Goal: Complete application form

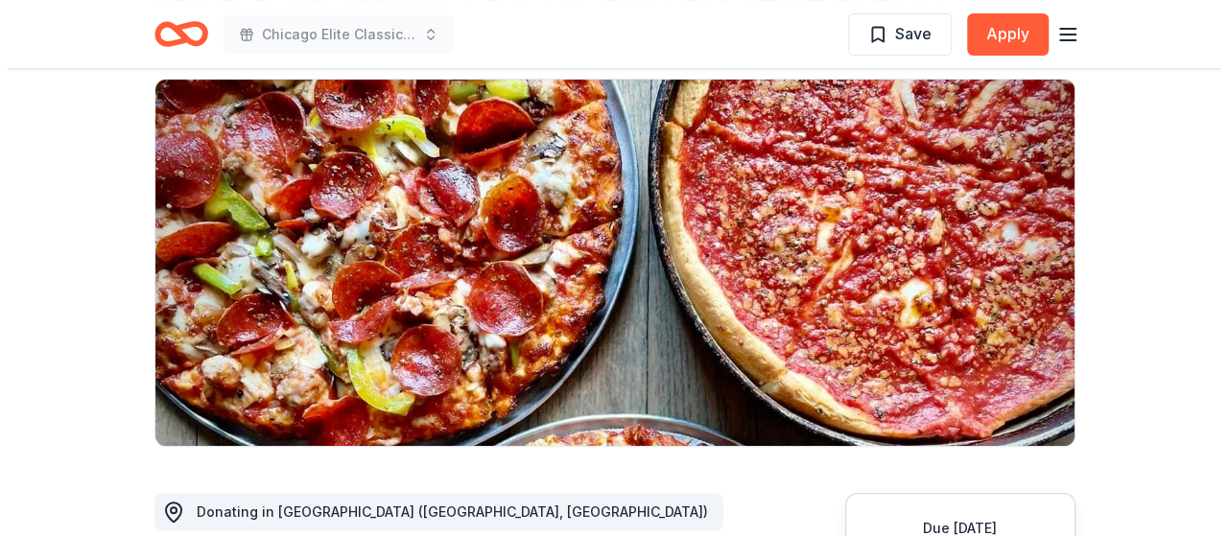
scroll to position [161, 0]
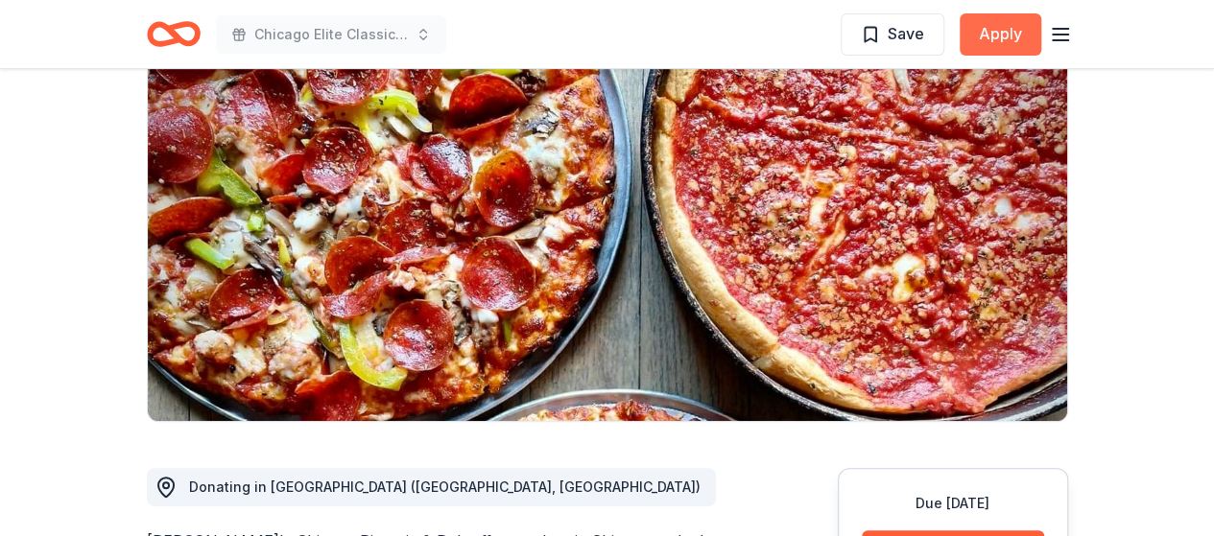
click at [996, 31] on button "Apply" at bounding box center [1000, 34] width 82 height 42
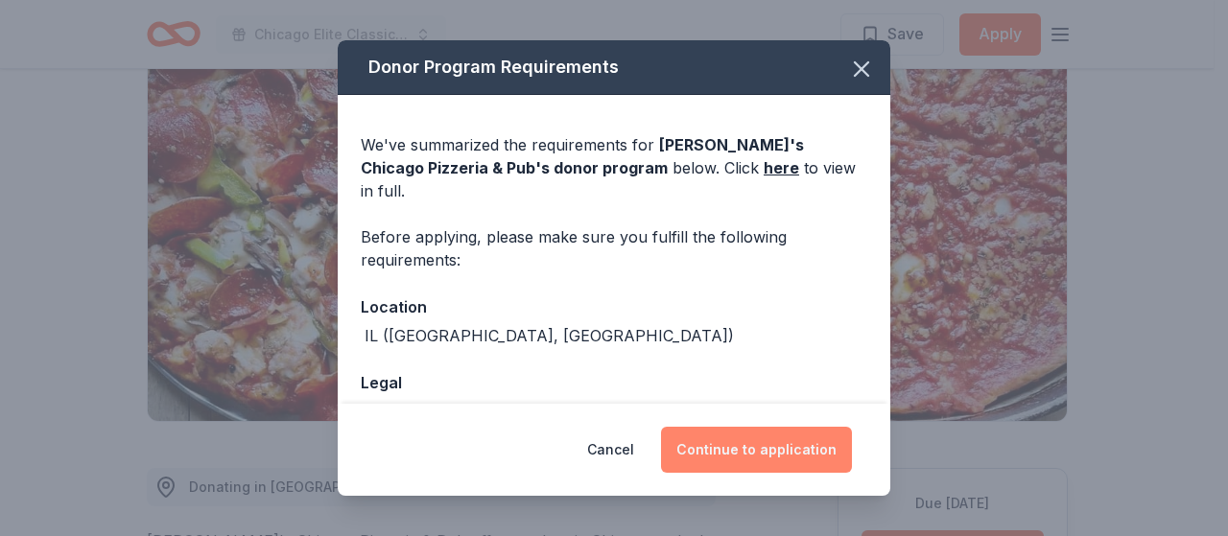
click at [777, 450] on button "Continue to application" at bounding box center [756, 450] width 191 height 46
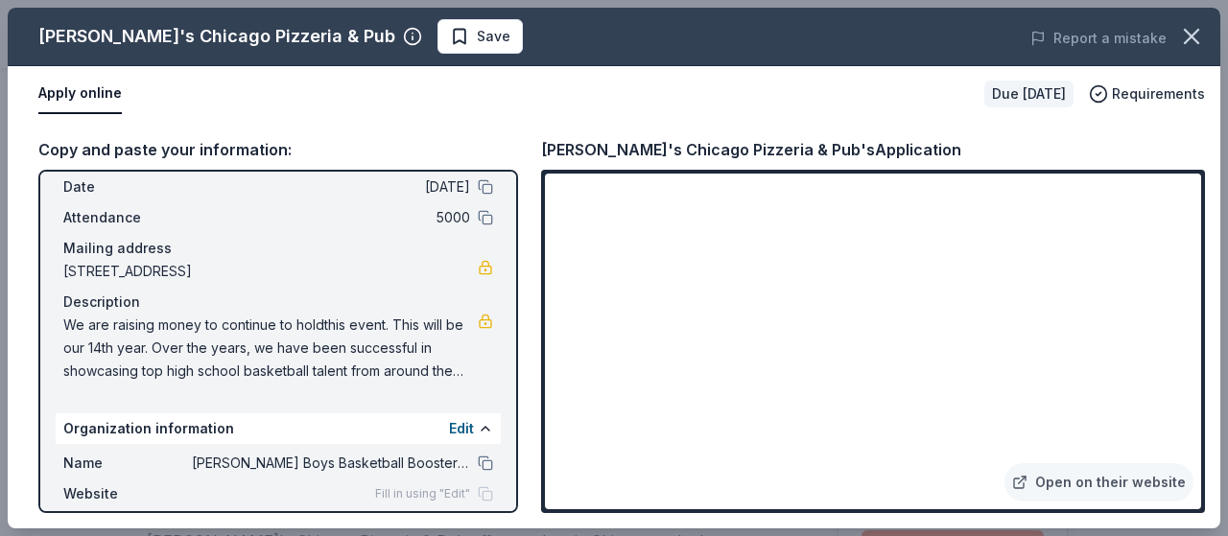
scroll to position [71, 0]
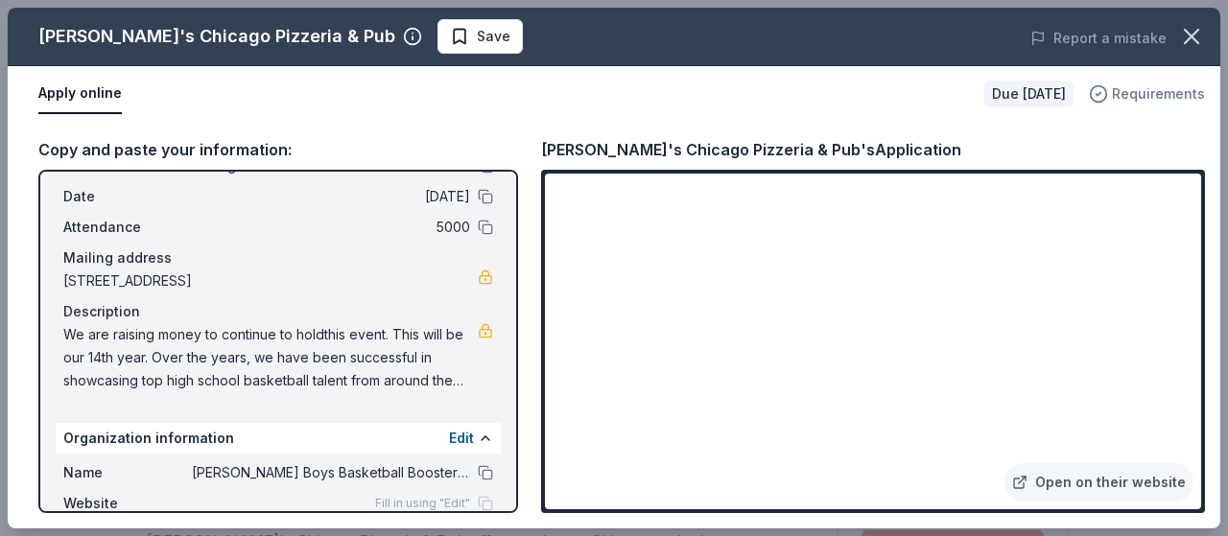
click at [1115, 89] on div "Requirements" at bounding box center [1147, 94] width 116 height 23
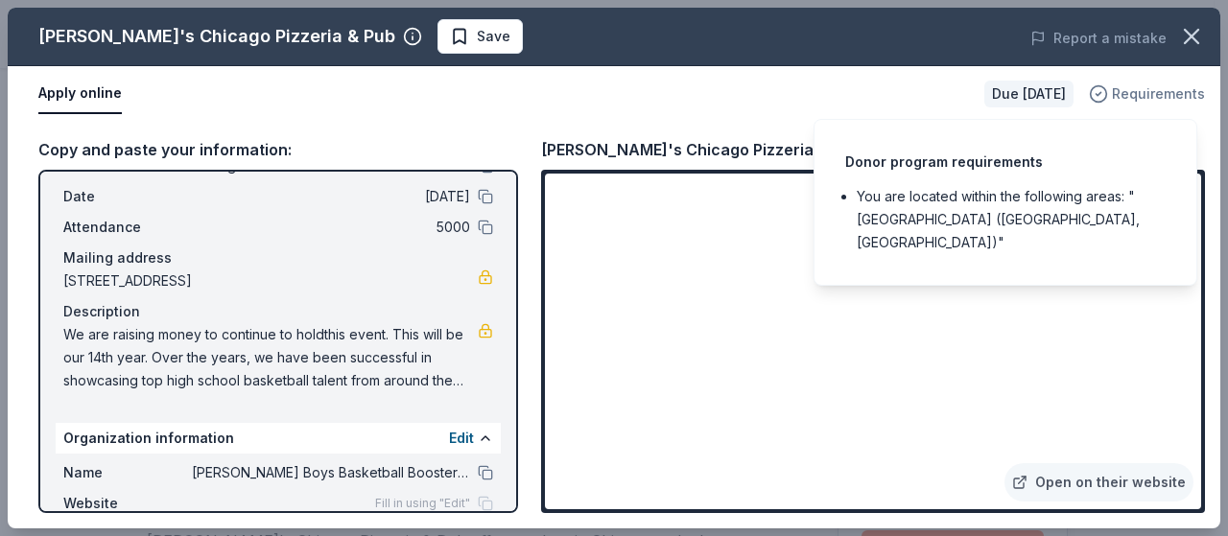
click at [1115, 89] on div "Requirements" at bounding box center [1147, 94] width 116 height 23
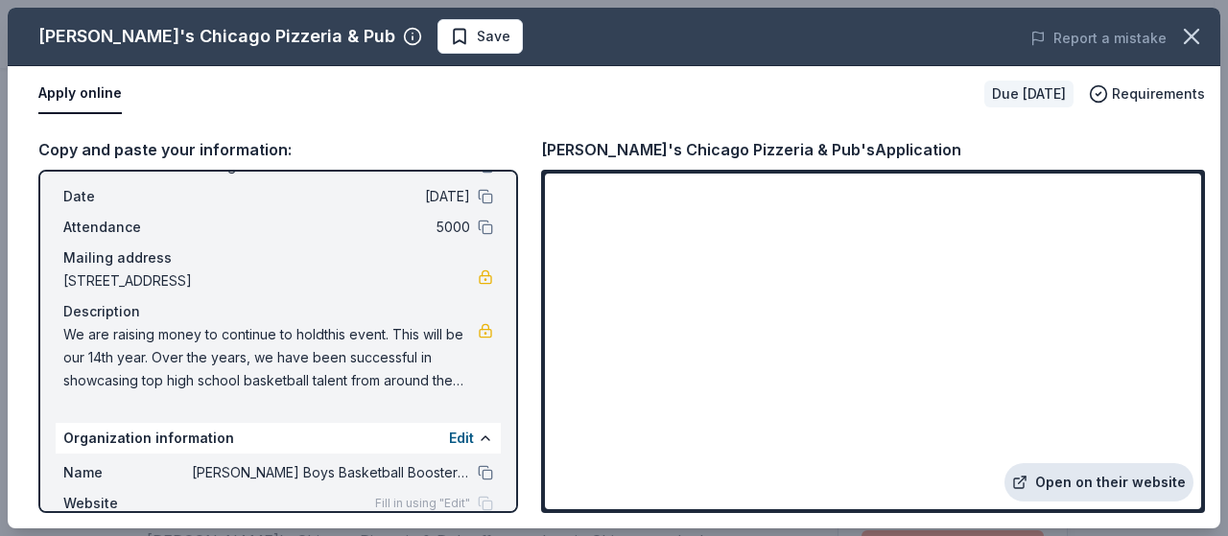
click at [1103, 489] on link "Open on their website" at bounding box center [1099, 482] width 189 height 38
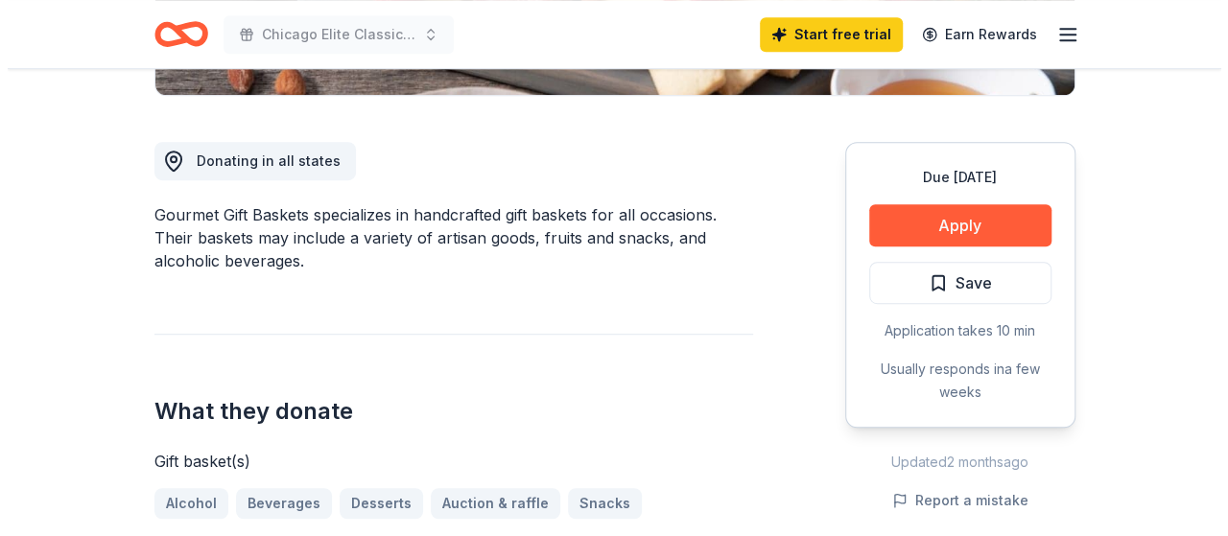
scroll to position [534, 0]
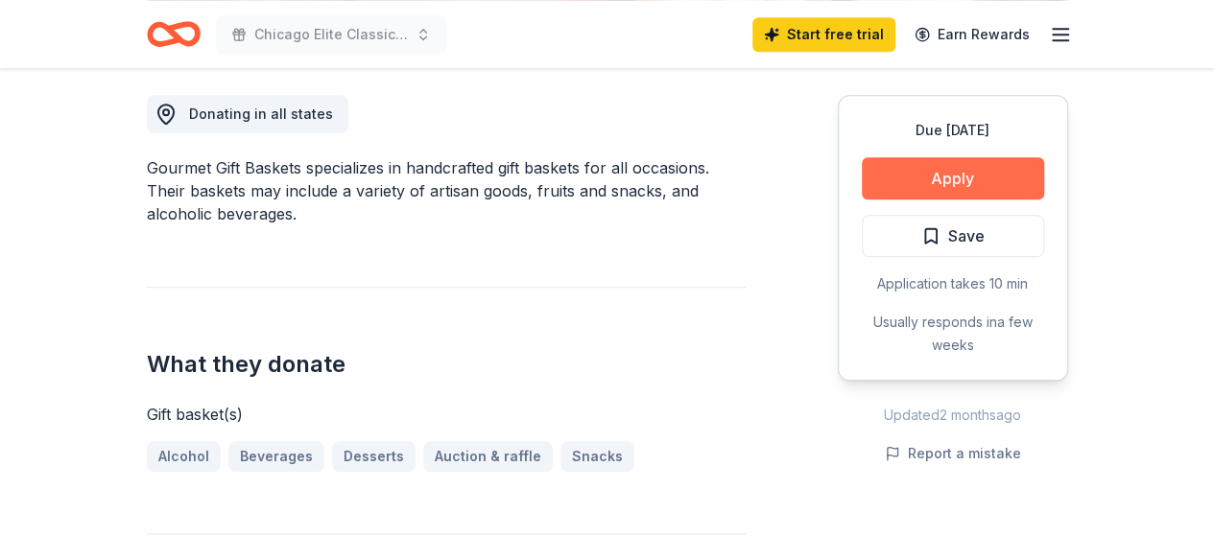
click at [1004, 178] on button "Apply" at bounding box center [953, 178] width 182 height 42
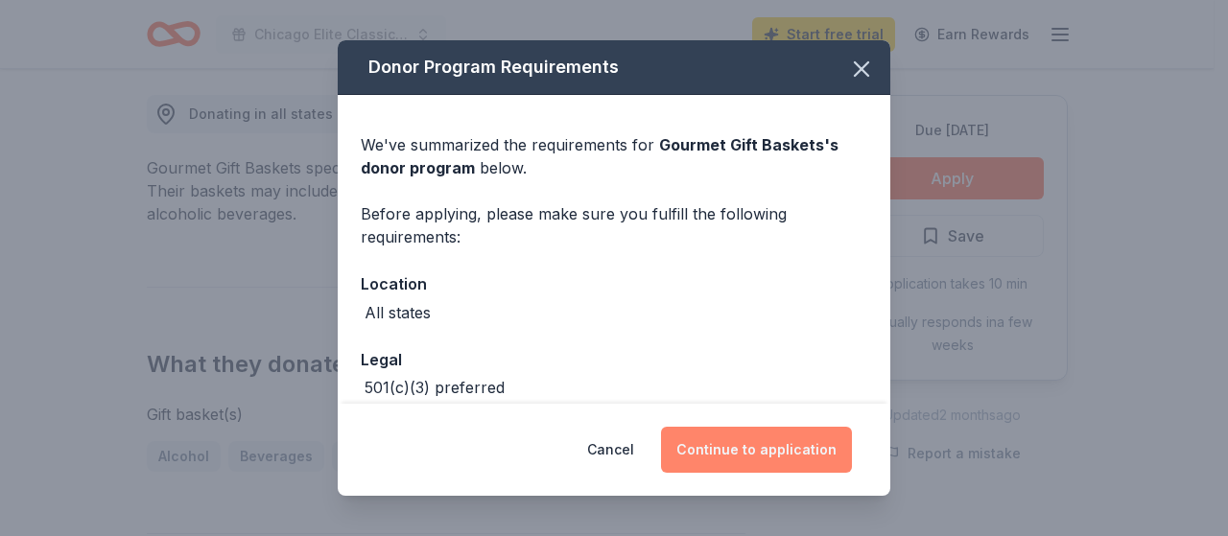
click at [739, 446] on button "Continue to application" at bounding box center [756, 450] width 191 height 46
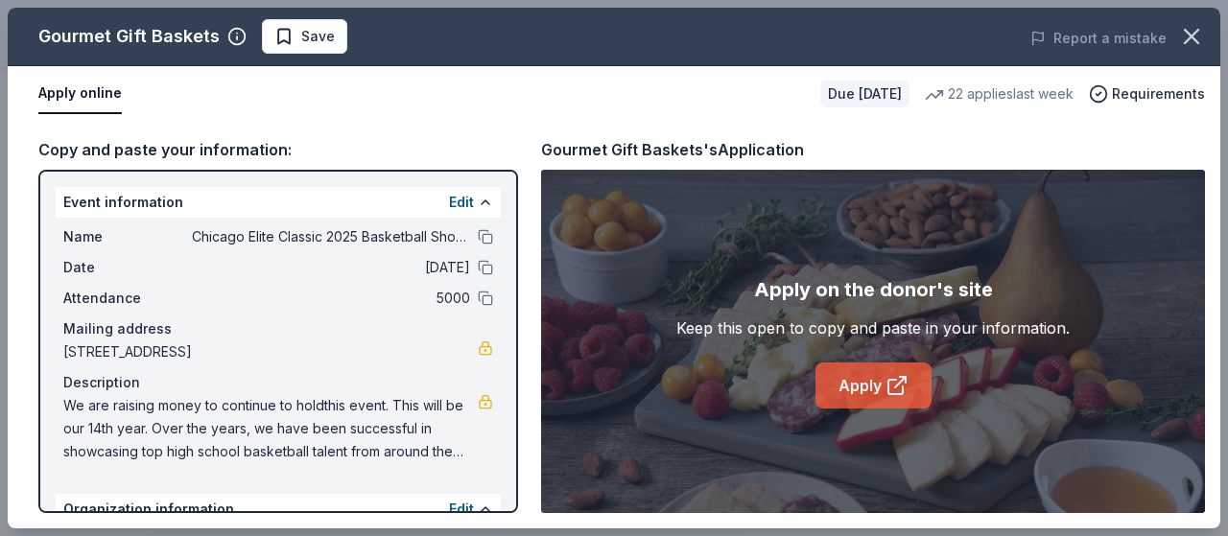
click at [873, 385] on link "Apply" at bounding box center [874, 386] width 116 height 46
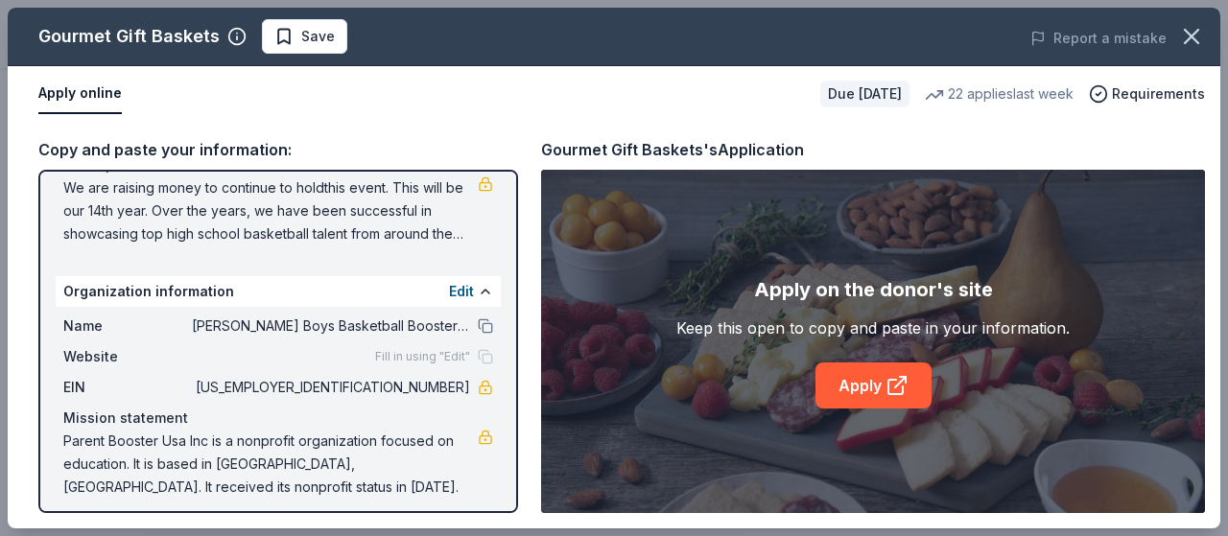
scroll to position [228, 0]
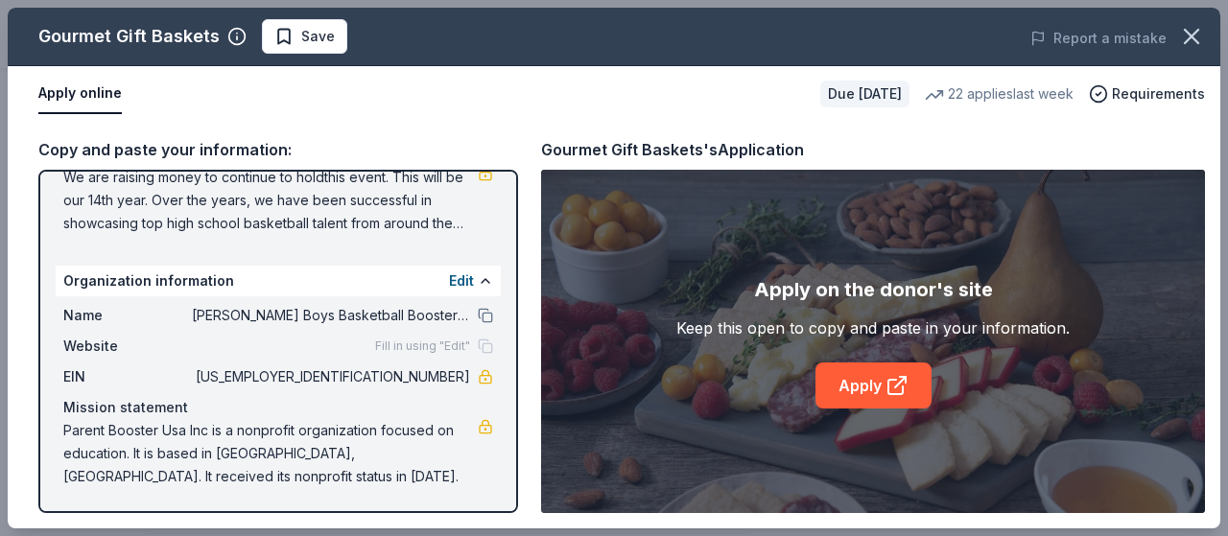
click at [436, 345] on span "Fill in using "Edit"" at bounding box center [422, 346] width 95 height 15
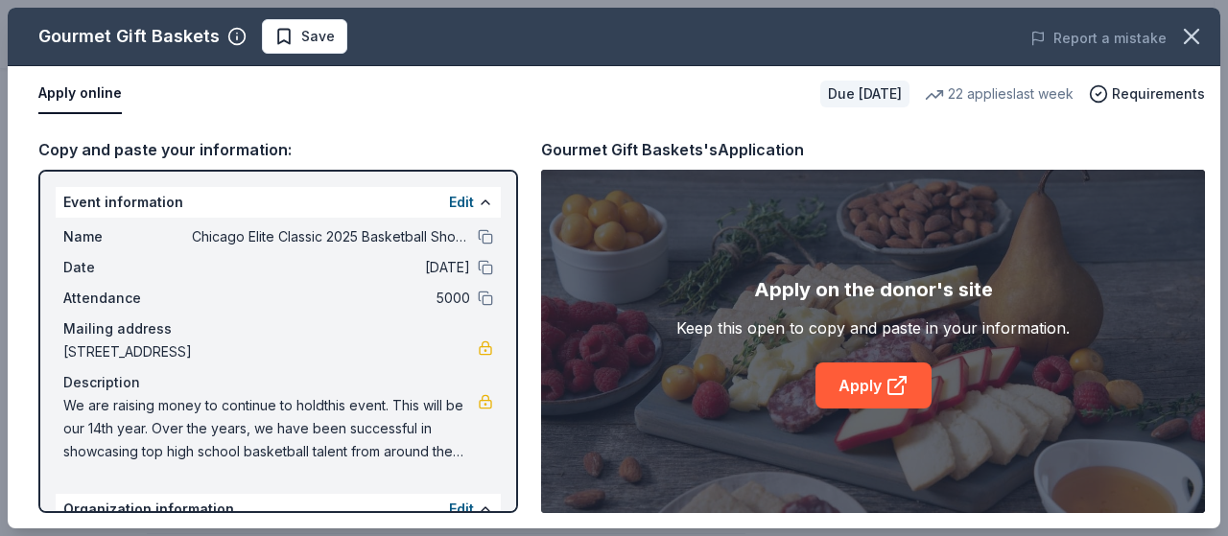
scroll to position [0, 0]
click at [449, 202] on button "Edit" at bounding box center [461, 202] width 25 height 23
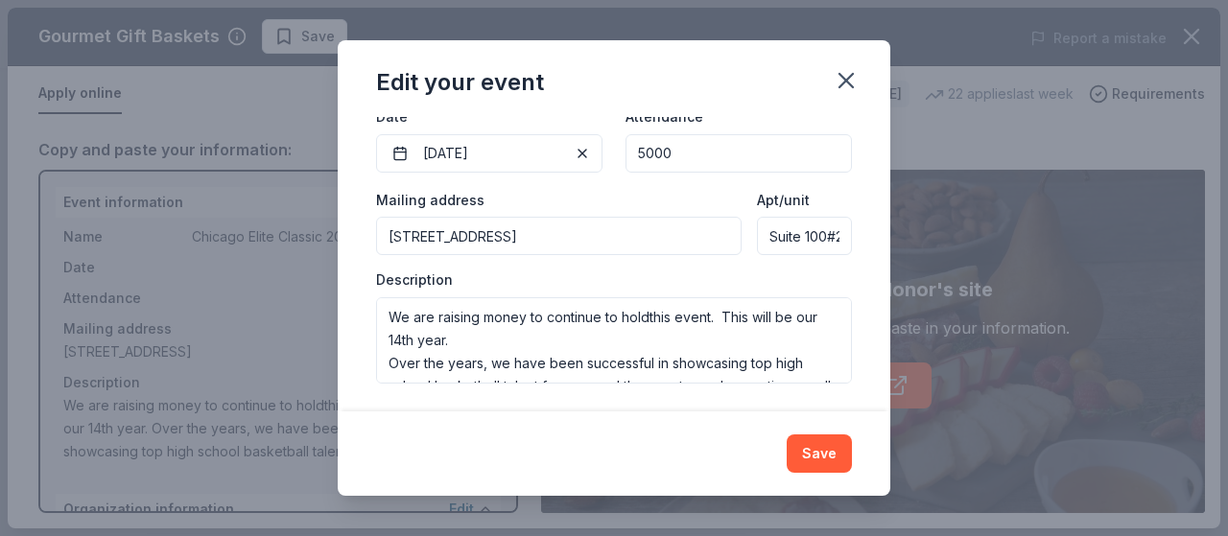
scroll to position [249, 0]
click at [848, 80] on icon "button" at bounding box center [846, 80] width 27 height 27
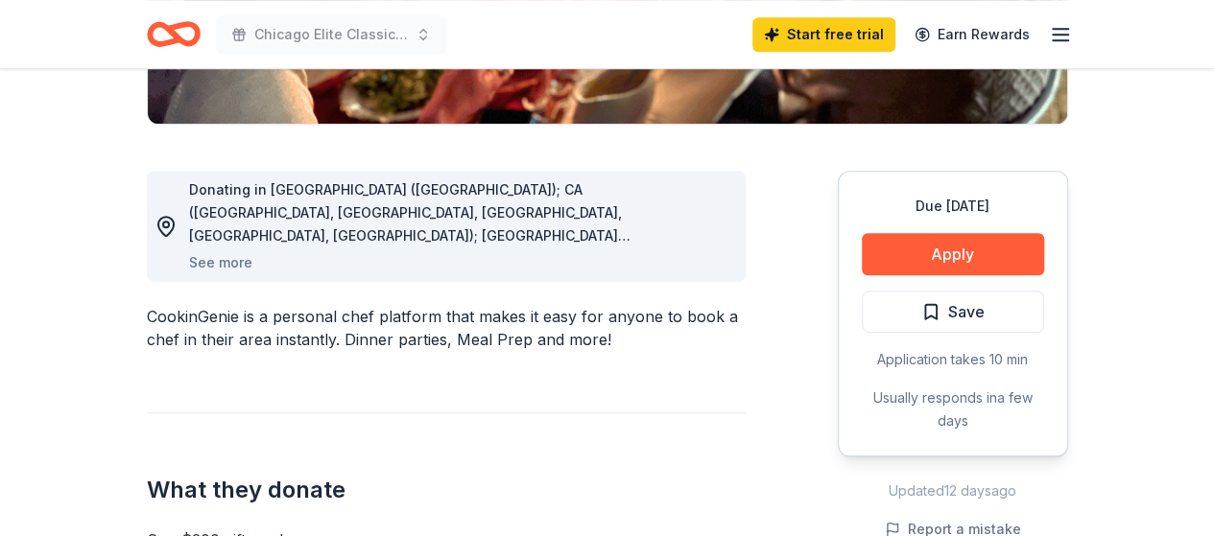
scroll to position [455, 0]
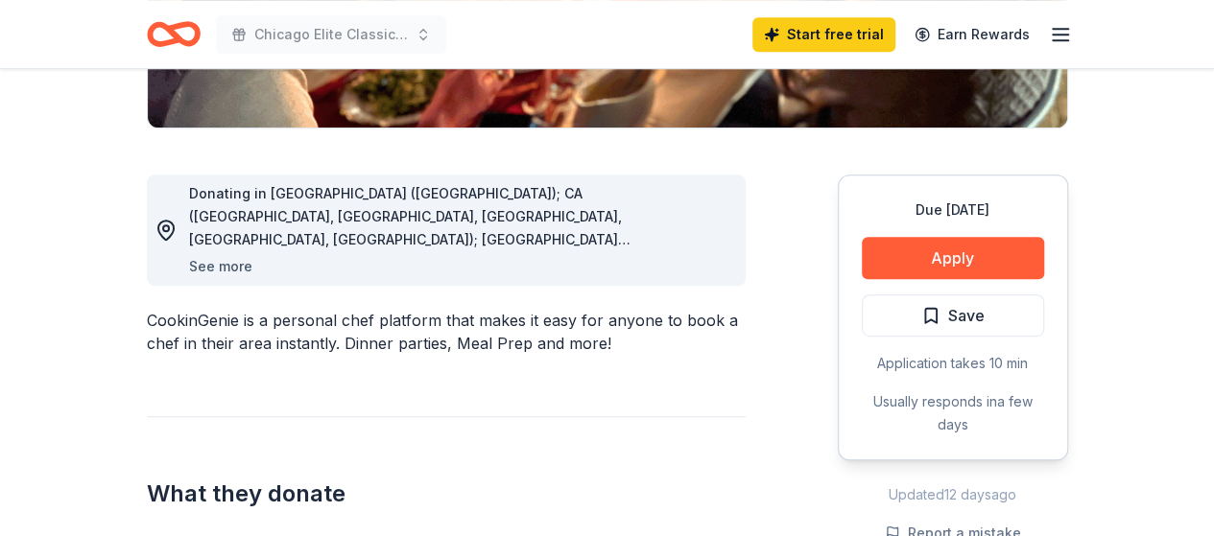
click at [238, 271] on button "See more" at bounding box center [220, 266] width 63 height 23
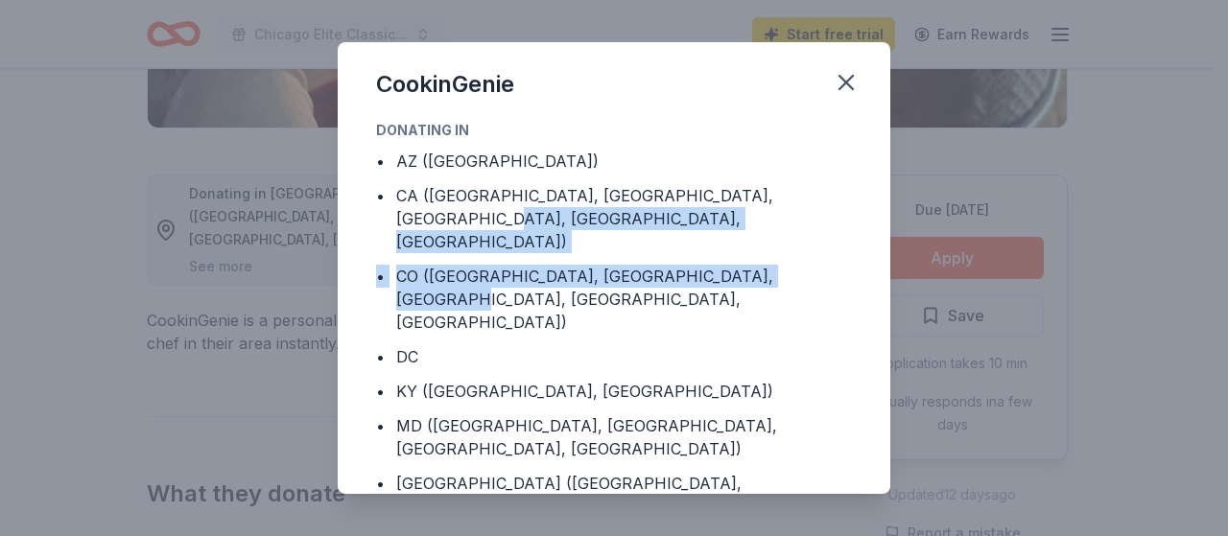
drag, startPoint x: 890, startPoint y: 195, endPoint x: 890, endPoint y: 231, distance: 36.5
click at [890, 231] on div "CookinGenie Donating in • AZ ([GEOGRAPHIC_DATA]) • CA ([GEOGRAPHIC_DATA], [GEOG…" at bounding box center [614, 268] width 1228 height 536
